Goal: Task Accomplishment & Management: Manage account settings

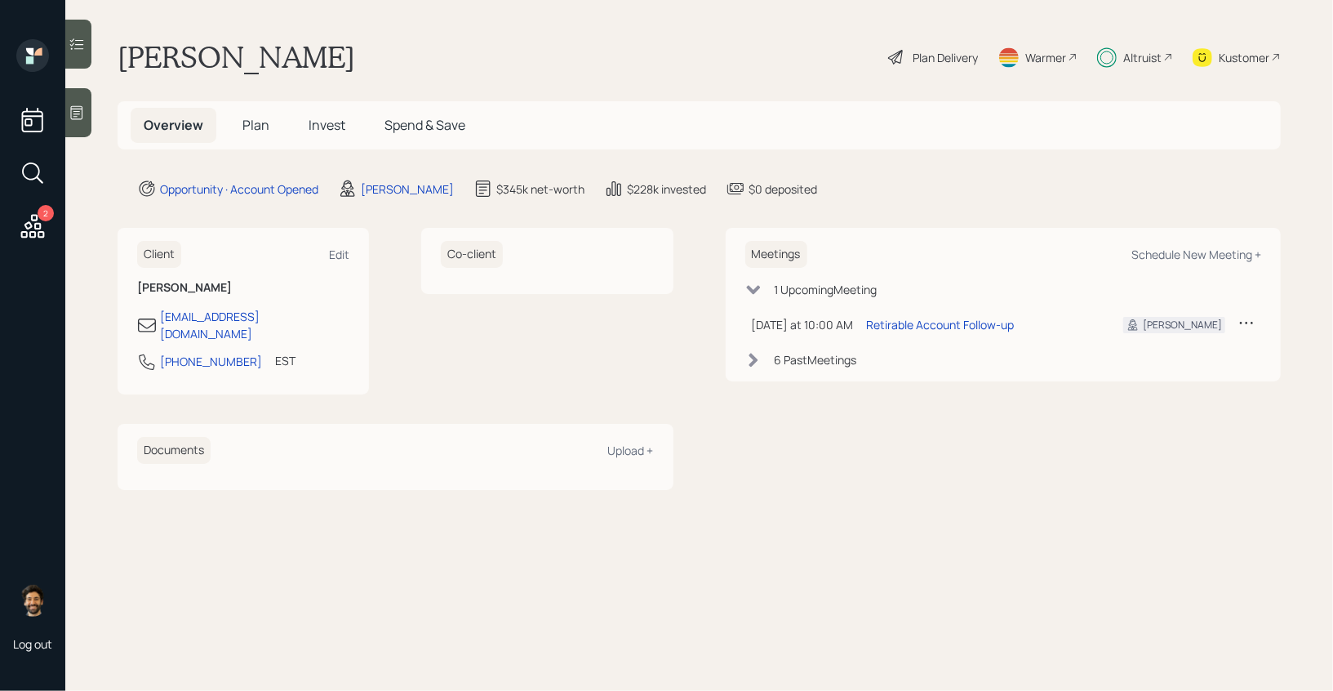
click at [1247, 323] on icon at bounding box center [1247, 322] width 16 height 16
click at [1159, 351] on div "Reschedule" at bounding box center [1196, 354] width 118 height 16
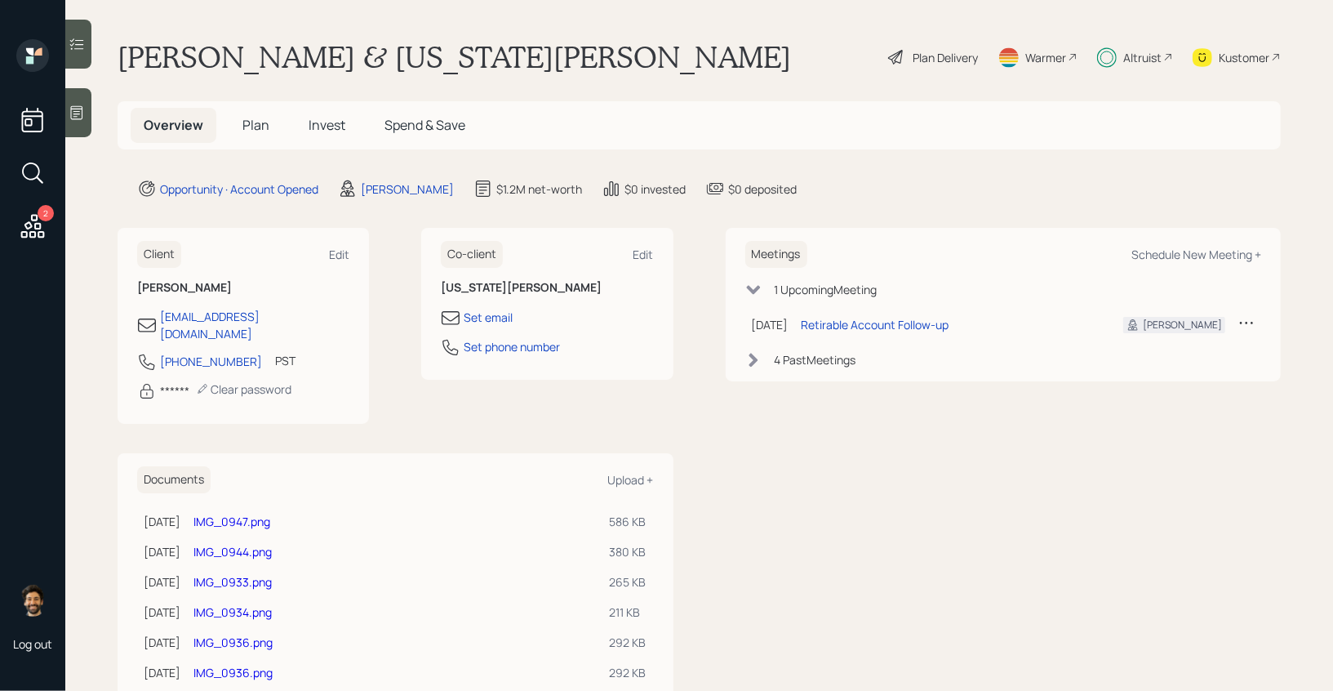
click at [1142, 61] on div "Altruist" at bounding box center [1142, 57] width 38 height 17
